Goal: Task Accomplishment & Management: Use online tool/utility

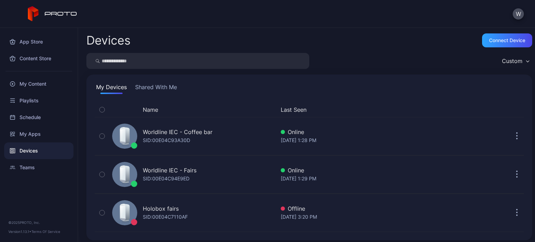
click at [362, 23] on div "W" at bounding box center [267, 14] width 535 height 28
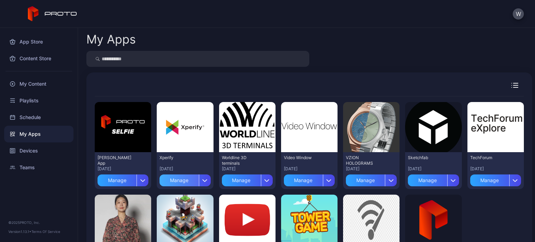
scroll to position [60, 0]
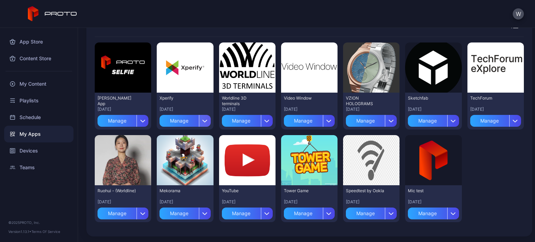
click at [203, 120] on icon "button" at bounding box center [205, 121] width 4 height 2
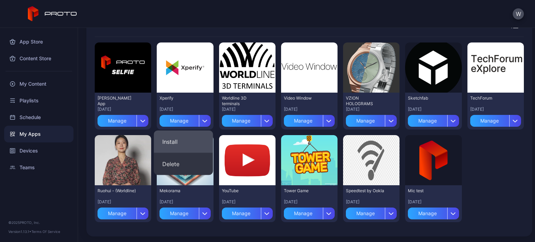
click at [180, 135] on button "Install" at bounding box center [183, 142] width 59 height 22
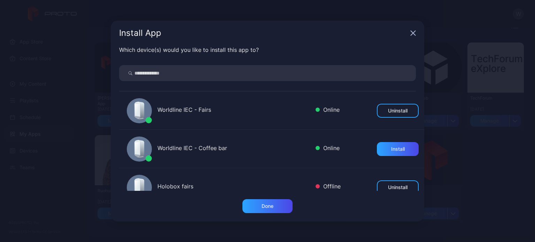
scroll to position [15, 0]
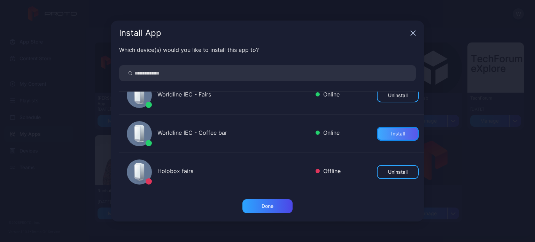
click at [391, 132] on div "Install" at bounding box center [398, 134] width 14 height 6
click at [414, 34] on icon "button" at bounding box center [413, 33] width 5 height 5
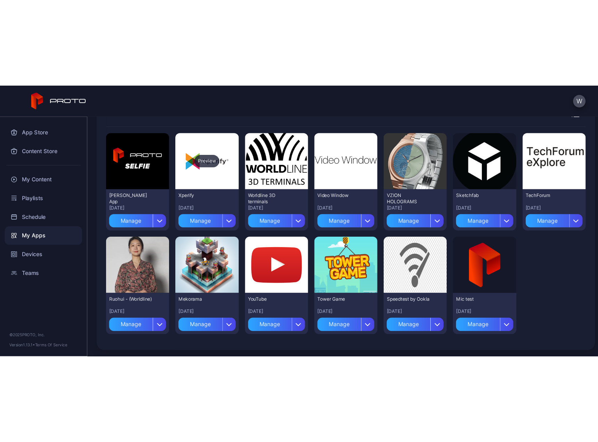
scroll to position [0, 0]
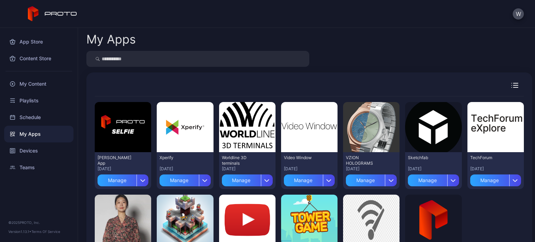
click at [348, 55] on div at bounding box center [309, 59] width 446 height 16
click at [332, 23] on div "W" at bounding box center [267, 14] width 535 height 28
click at [249, 28] on div "My Apps Preview David Selfie App Aug 27, 2025 Manage Preview Xperify Aug 26, 20…" at bounding box center [306, 135] width 457 height 214
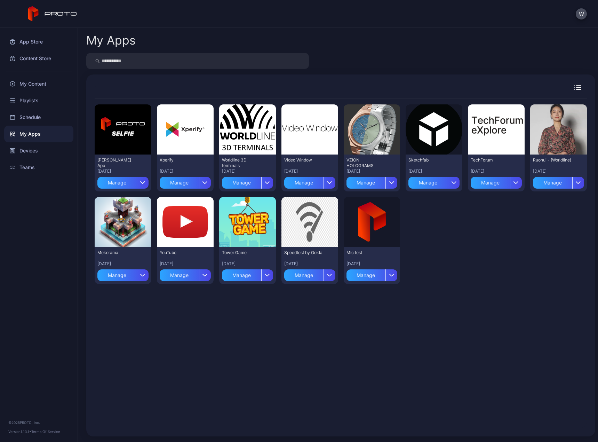
click at [314, 34] on div "My Apps" at bounding box center [340, 40] width 509 height 14
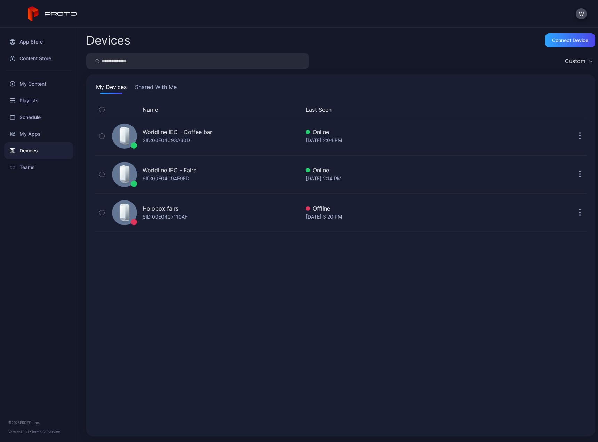
click at [351, 29] on div "Devices Connect device Custom My Devices Shared With Me Name Last Seen Worldlin…" at bounding box center [338, 235] width 520 height 414
click at [301, 25] on div "W" at bounding box center [299, 14] width 598 height 28
click at [349, 36] on div "Devices Connect device" at bounding box center [340, 40] width 509 height 14
